Goal: Task Accomplishment & Management: Manage account settings

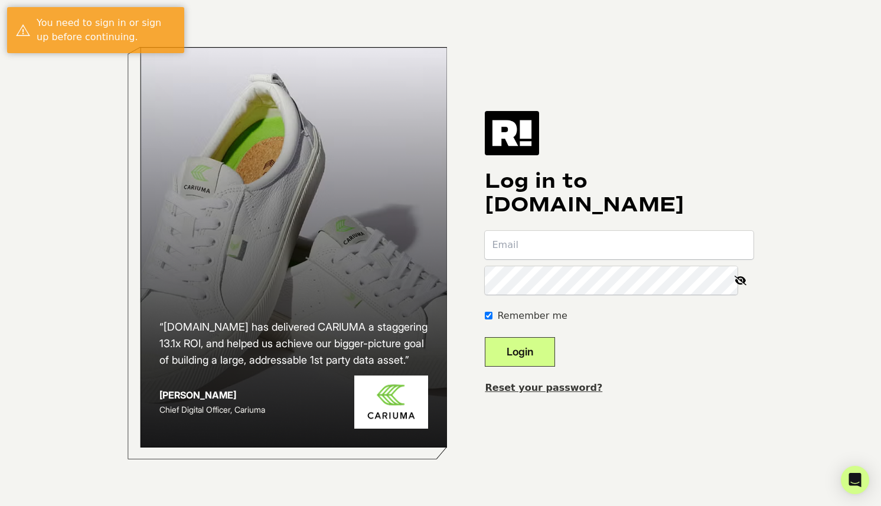
click at [539, 246] on input "email" at bounding box center [619, 245] width 269 height 28
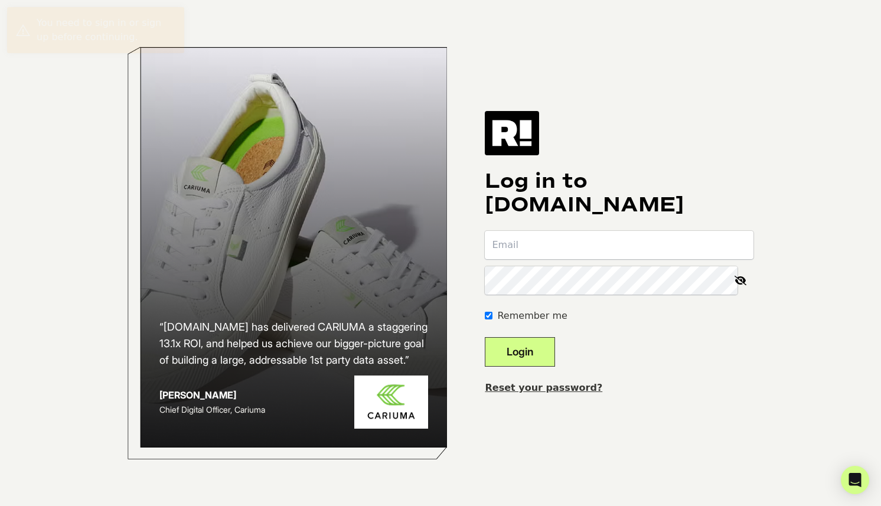
type input "[PERSON_NAME][EMAIL_ADDRESS][DOMAIN_NAME]"
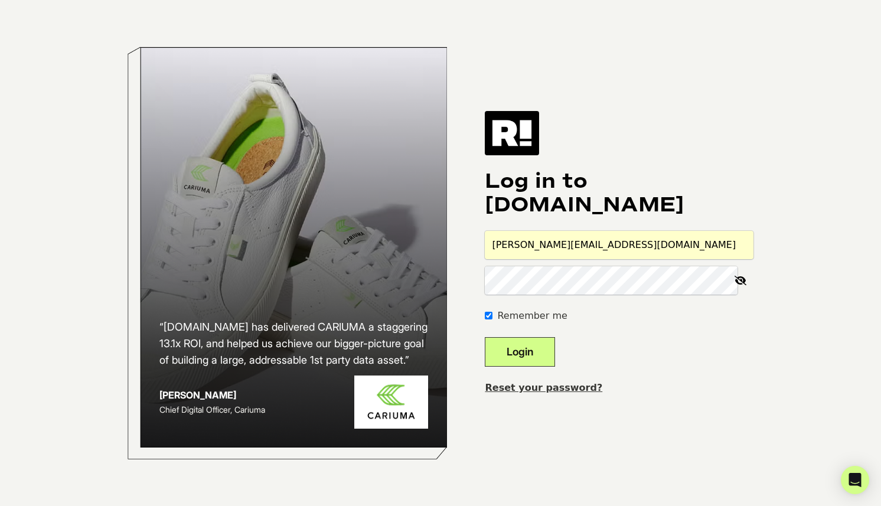
click at [546, 356] on button "Login" at bounding box center [520, 352] width 70 height 30
